Goal: Entertainment & Leisure: Browse casually

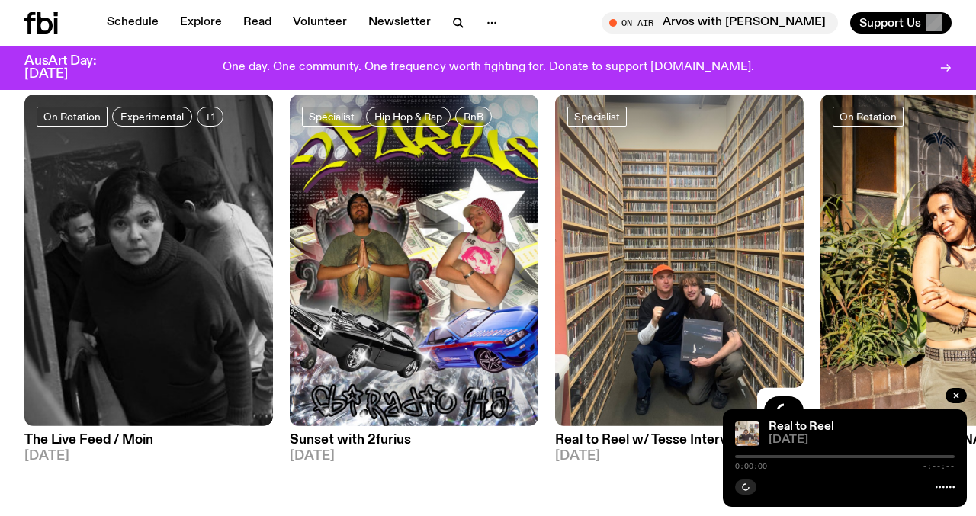
scroll to position [680, 0]
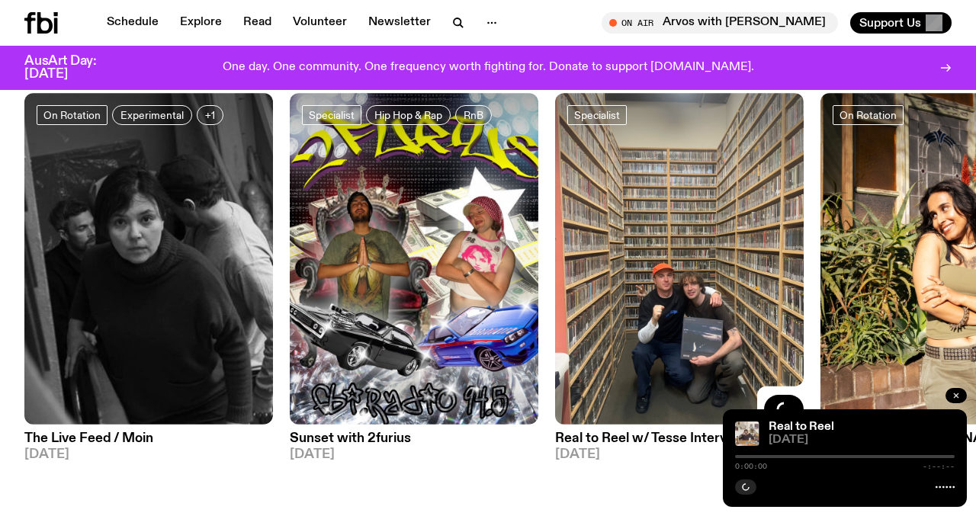
click at [960, 400] on icon "button" at bounding box center [956, 395] width 9 height 9
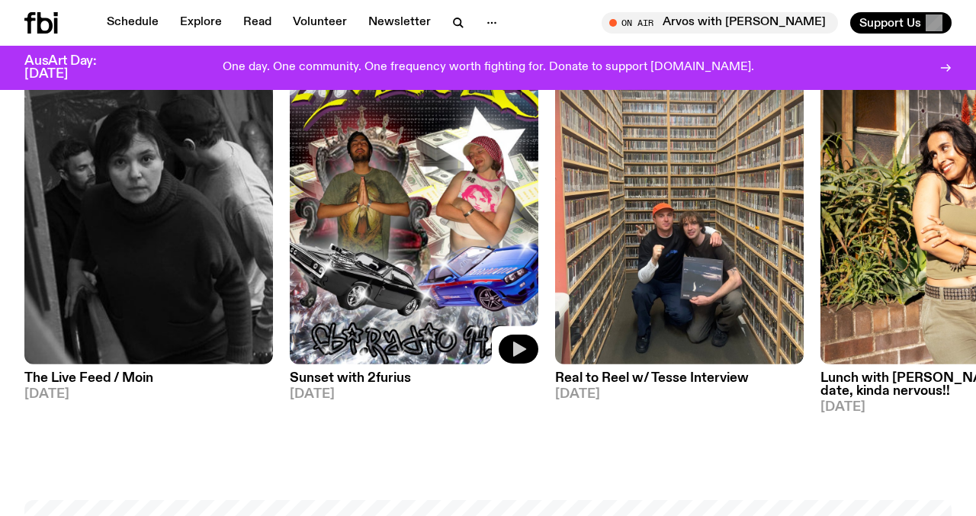
scroll to position [731, 0]
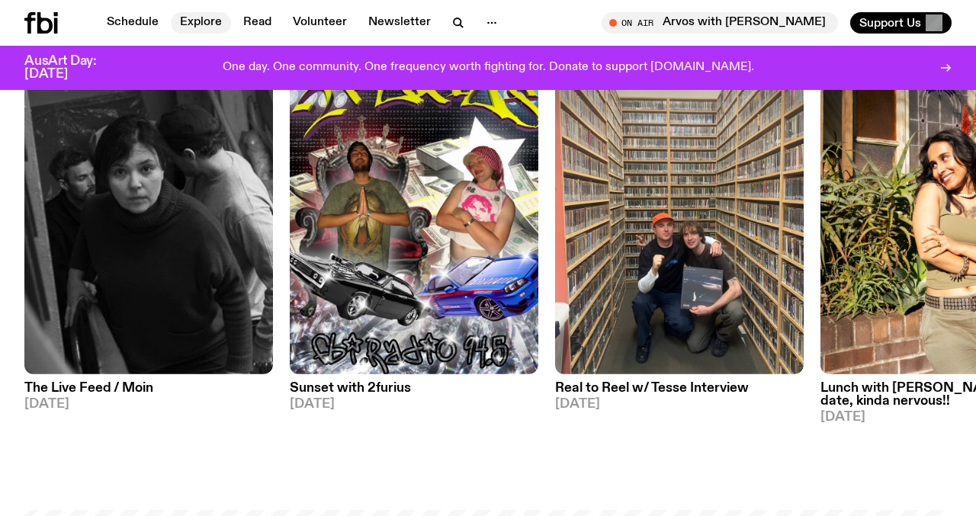
click at [196, 28] on link "Explore" at bounding box center [201, 22] width 60 height 21
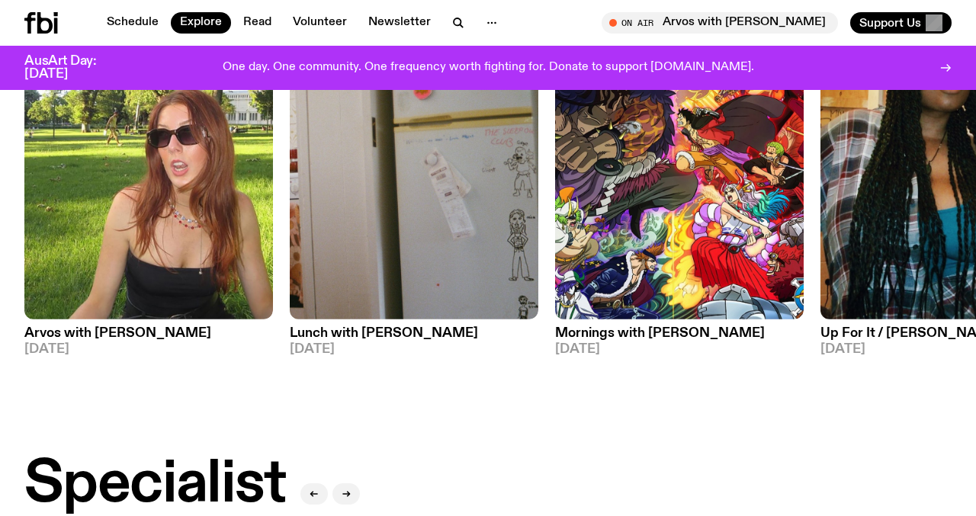
scroll to position [705, 0]
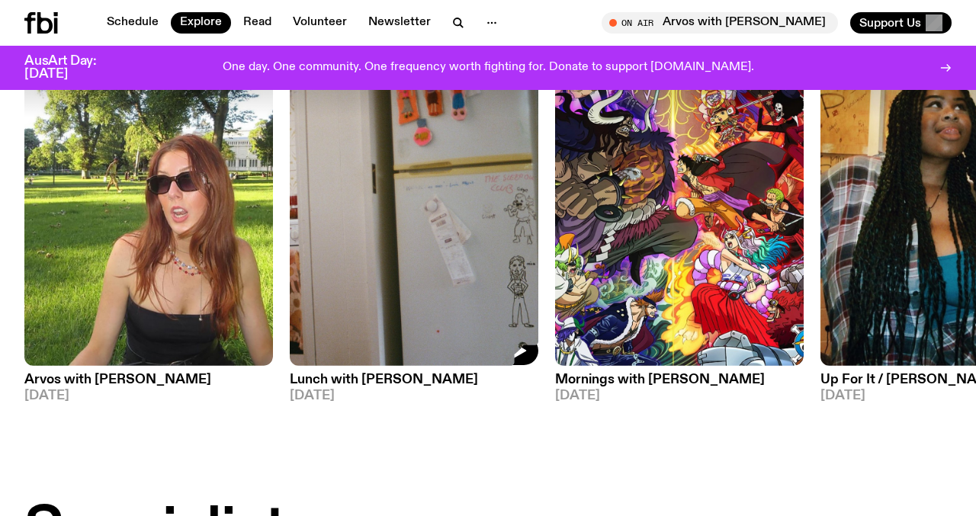
click at [653, 233] on img at bounding box center [679, 200] width 249 height 332
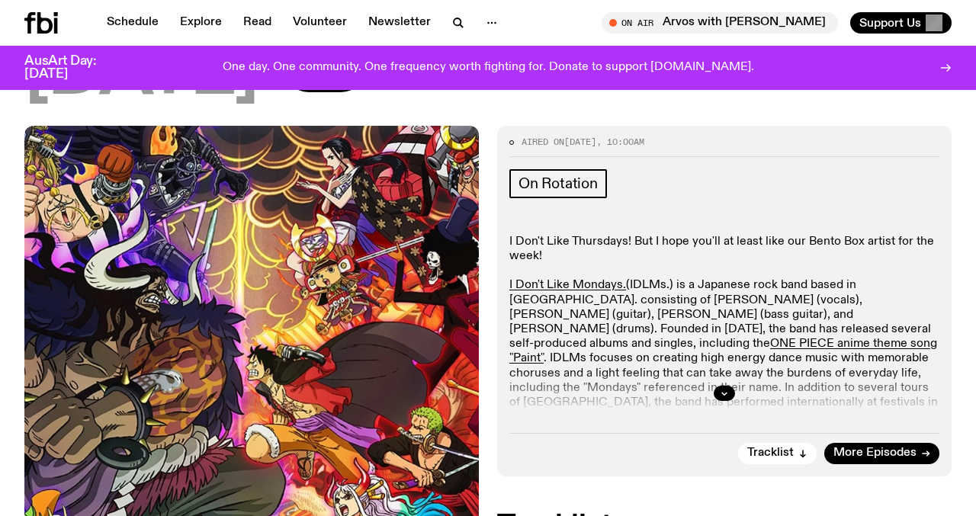
scroll to position [269, 0]
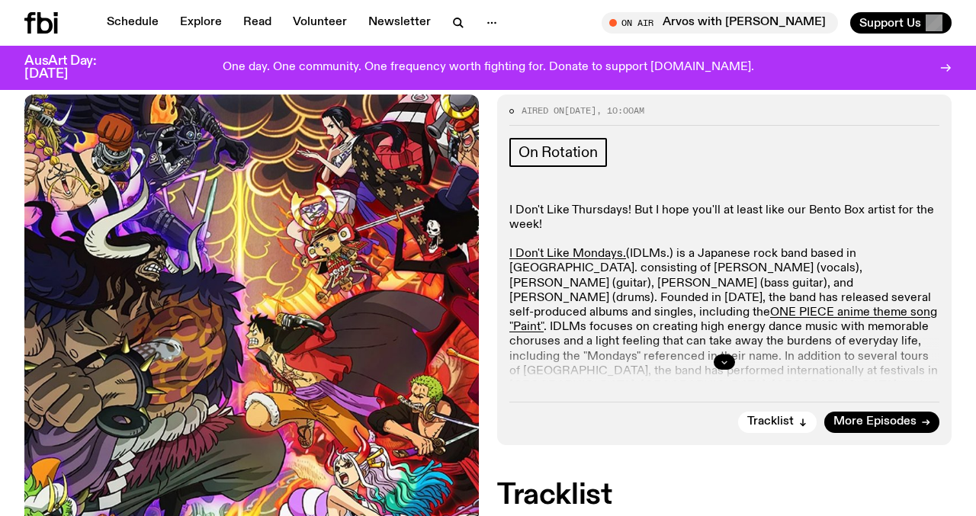
click at [721, 358] on icon "button" at bounding box center [724, 362] width 9 height 9
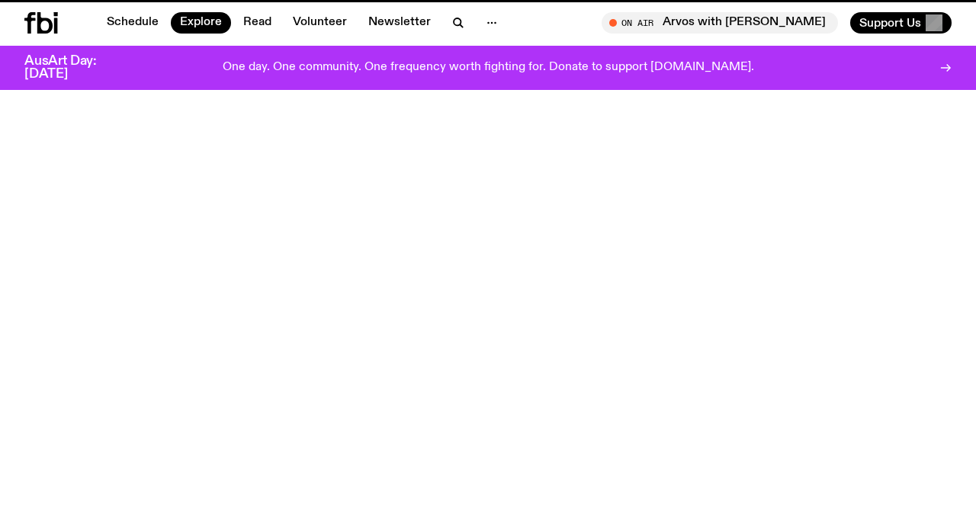
scroll to position [705, 0]
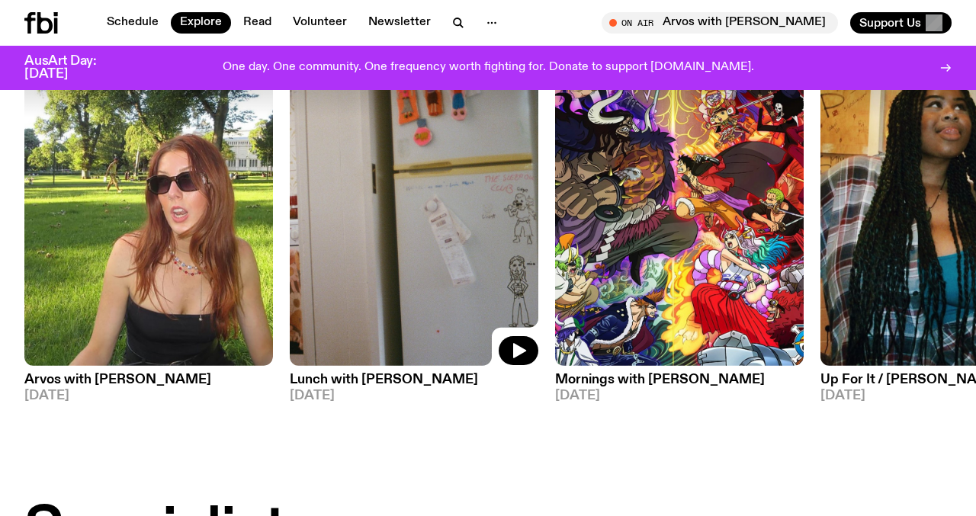
click at [375, 230] on img at bounding box center [414, 200] width 249 height 332
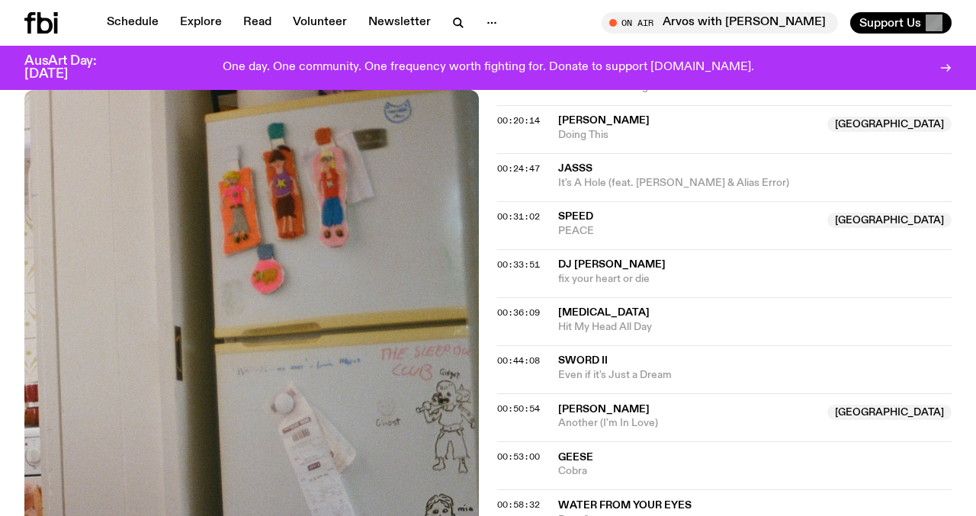
scroll to position [767, 0]
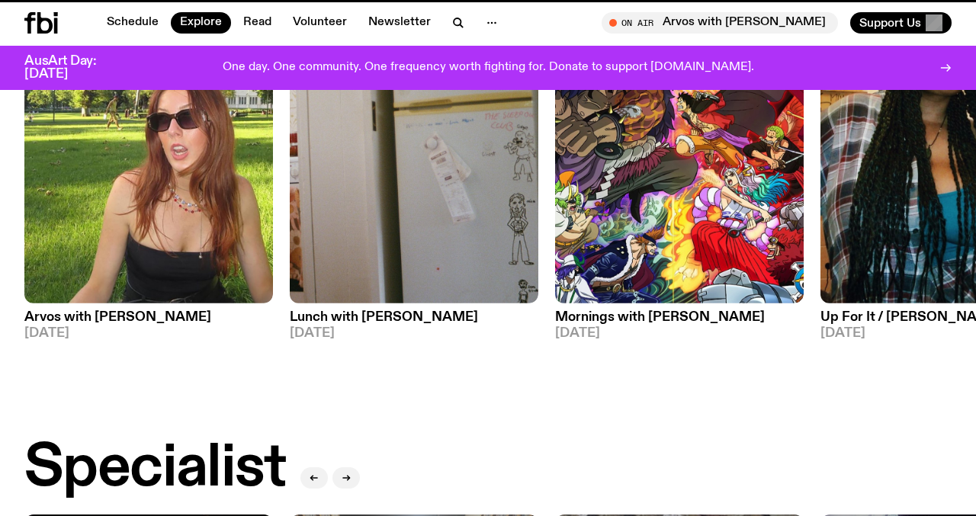
scroll to position [705, 0]
